Goal: Use online tool/utility: Use online tool/utility

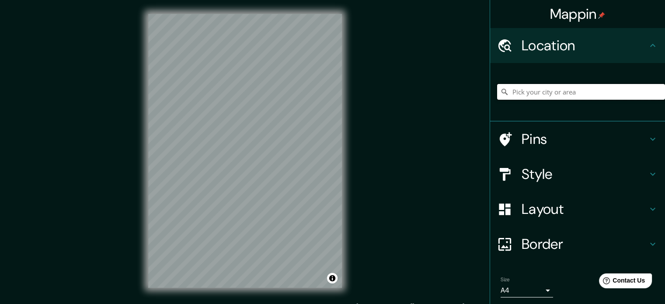
click at [562, 94] on input "Pick your city or area" at bounding box center [581, 92] width 168 height 16
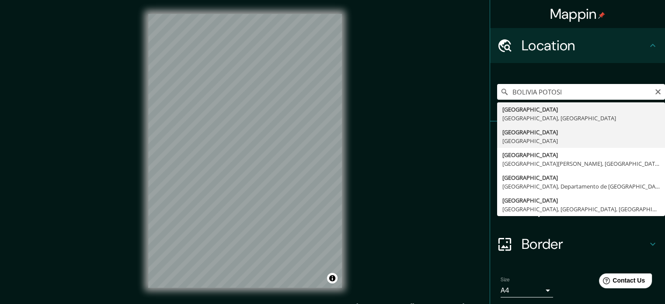
type input "[GEOGRAPHIC_DATA], [GEOGRAPHIC_DATA]"
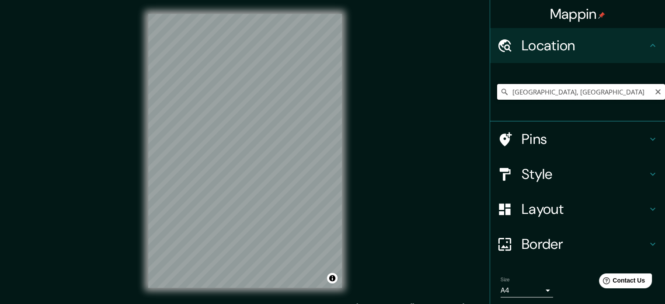
click at [534, 90] on input "[GEOGRAPHIC_DATA], [GEOGRAPHIC_DATA]" at bounding box center [581, 92] width 168 height 16
click at [609, 47] on h4 "Location" at bounding box center [584, 45] width 126 height 17
click at [537, 94] on input "[GEOGRAPHIC_DATA], [GEOGRAPHIC_DATA]" at bounding box center [581, 92] width 168 height 16
click at [640, 94] on input "[GEOGRAPHIC_DATA], [GEOGRAPHIC_DATA]" at bounding box center [581, 92] width 168 height 16
click at [654, 91] on icon "Clear" at bounding box center [657, 91] width 7 height 7
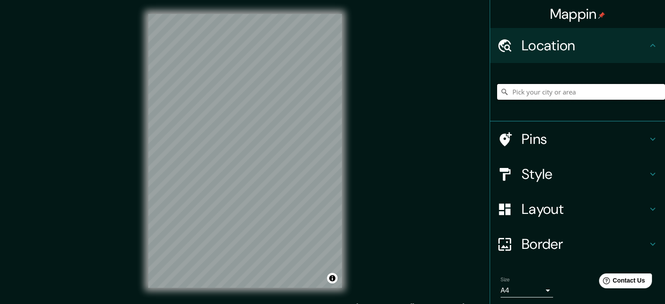
paste input "[URL][DOMAIN_NAME]"
type input "[URL][DOMAIN_NAME]"
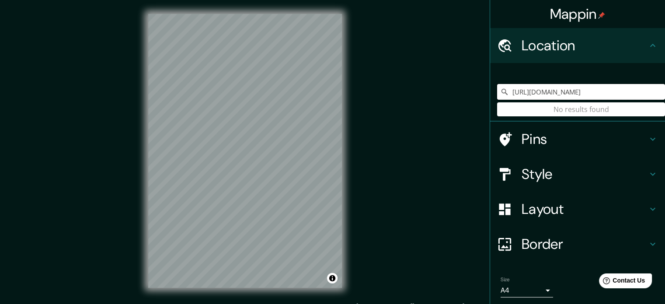
click at [608, 90] on input "[URL][DOMAIN_NAME]" at bounding box center [581, 92] width 168 height 16
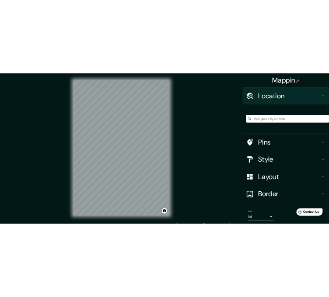
scroll to position [0, 0]
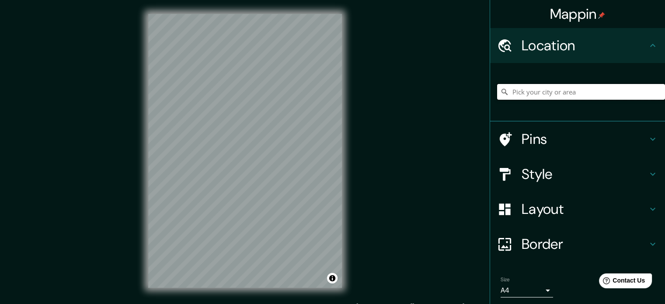
click at [608, 90] on input "Pick your city or area" at bounding box center [581, 92] width 168 height 16
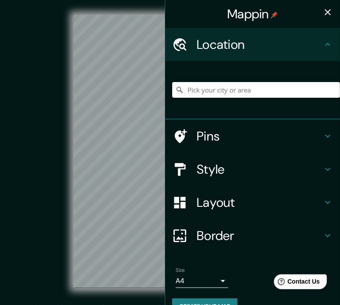
click at [322, 14] on icon "button" at bounding box center [327, 12] width 10 height 10
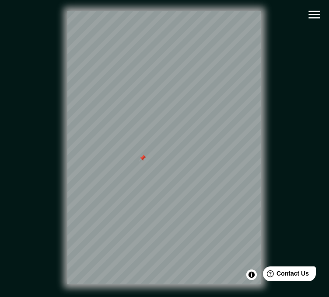
drag, startPoint x: 138, startPoint y: 166, endPoint x: 142, endPoint y: 160, distance: 6.9
click at [142, 160] on div at bounding box center [142, 158] width 7 height 7
click at [141, 11] on div at bounding box center [164, 11] width 194 height 0
type input "[URL][DOMAIN_NAME]"
click at [140, 167] on div at bounding box center [140, 164] width 7 height 7
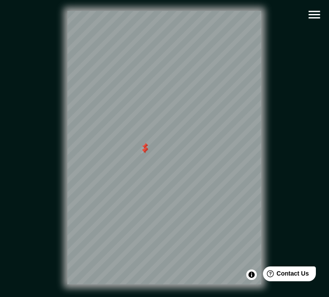
click at [146, 154] on div at bounding box center [144, 150] width 7 height 7
click at [146, 148] on div at bounding box center [144, 146] width 7 height 7
click at [146, 155] on div at bounding box center [144, 152] width 7 height 7
